Goal: Task Accomplishment & Management: Manage account settings

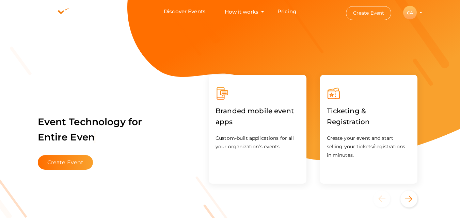
click at [411, 13] on div "CA" at bounding box center [410, 13] width 14 height 14
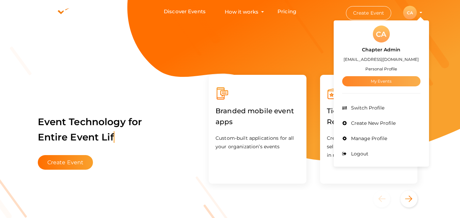
click at [376, 84] on link "My Events" at bounding box center [381, 81] width 78 height 10
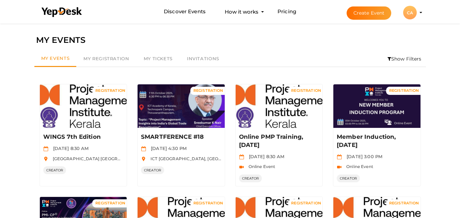
scroll to position [191, 0]
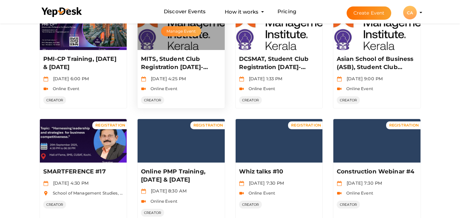
click at [183, 27] on button "Manage Event" at bounding box center [181, 31] width 40 height 10
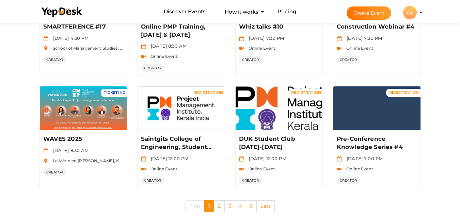
scroll to position [349, 0]
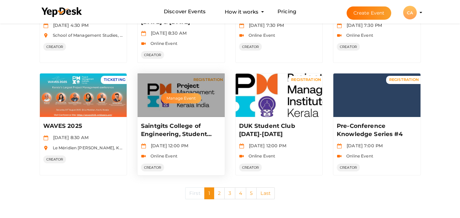
click at [180, 102] on button "Manage Event" at bounding box center [181, 98] width 40 height 10
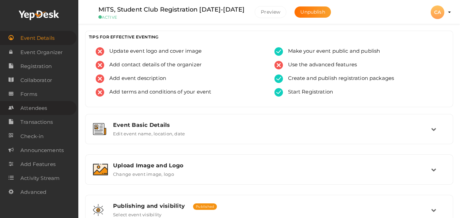
click at [46, 108] on span "Attendees" at bounding box center [33, 108] width 27 height 14
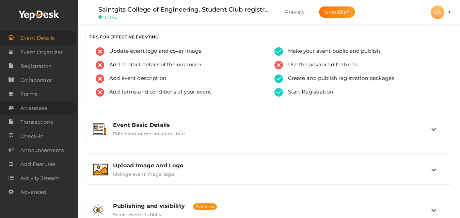
click at [44, 106] on span "Attendees" at bounding box center [33, 108] width 27 height 14
